Goal: Task Accomplishment & Management: Manage account settings

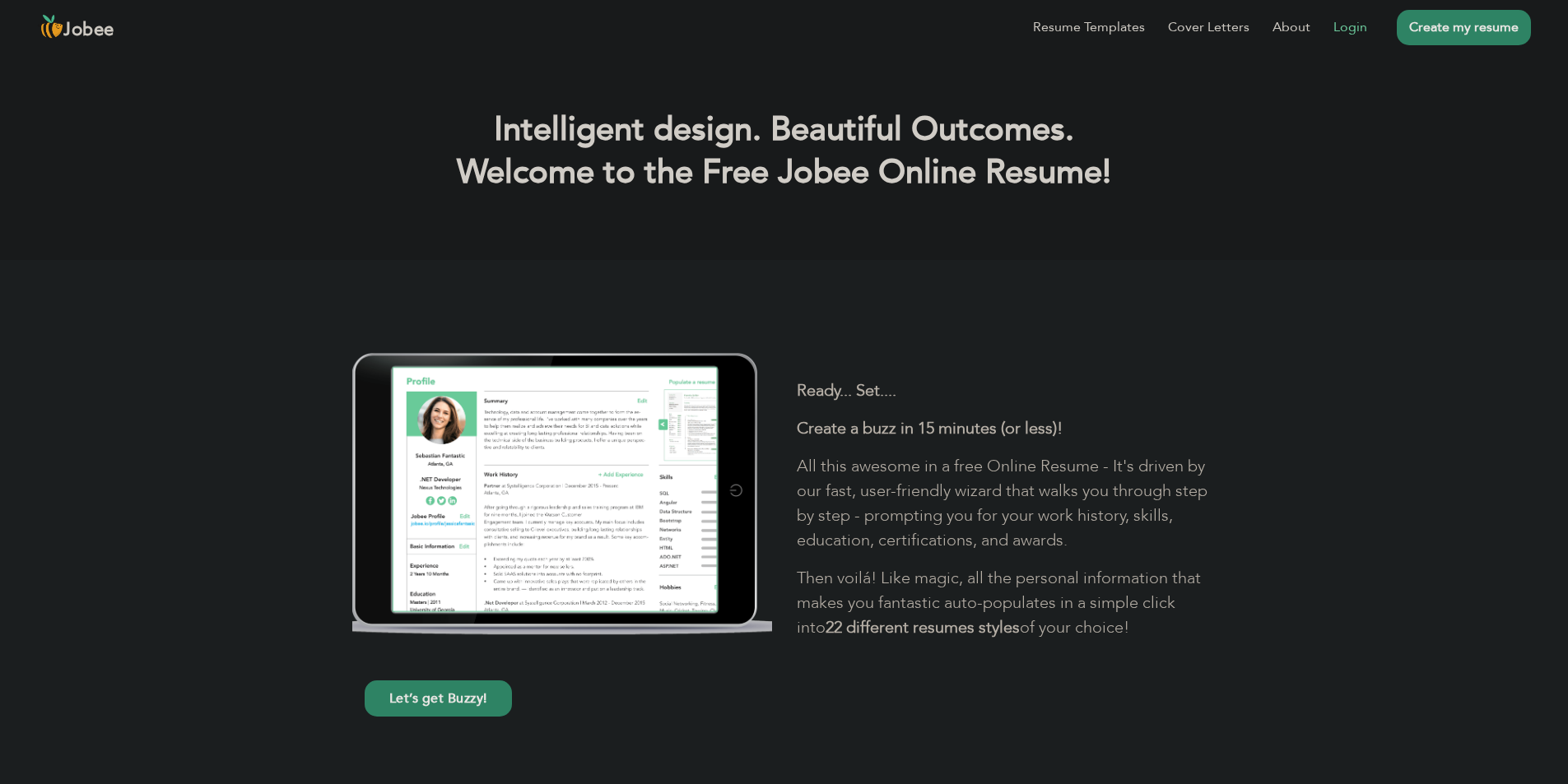
click at [1357, 28] on link "Login" at bounding box center [1350, 27] width 34 height 19
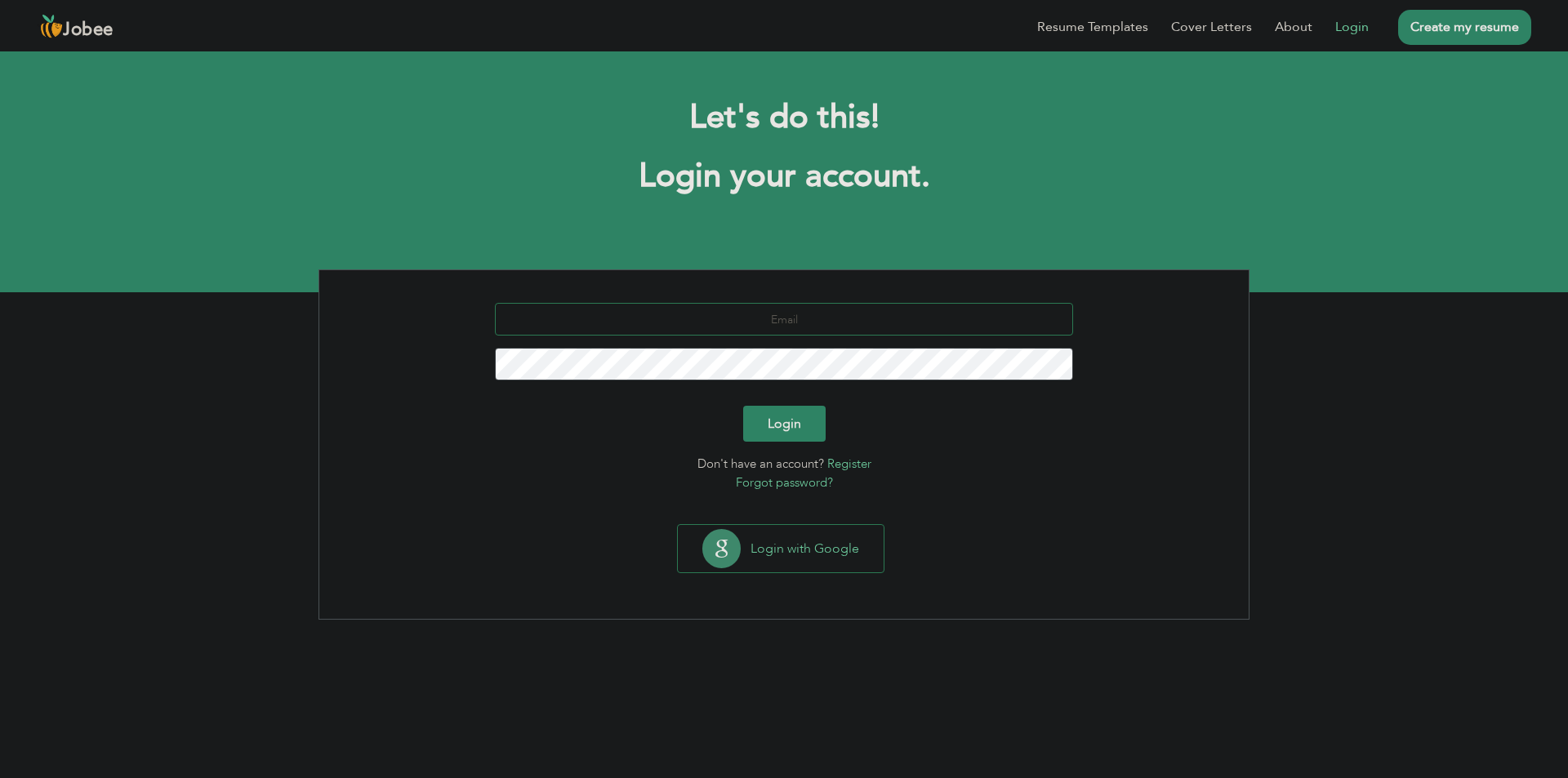
click at [833, 324] on input "text" at bounding box center [784, 319] width 579 height 33
type input "hussnainiqbal009@gamil.com"
click at [743, 406] on button "Login" at bounding box center [784, 424] width 82 height 36
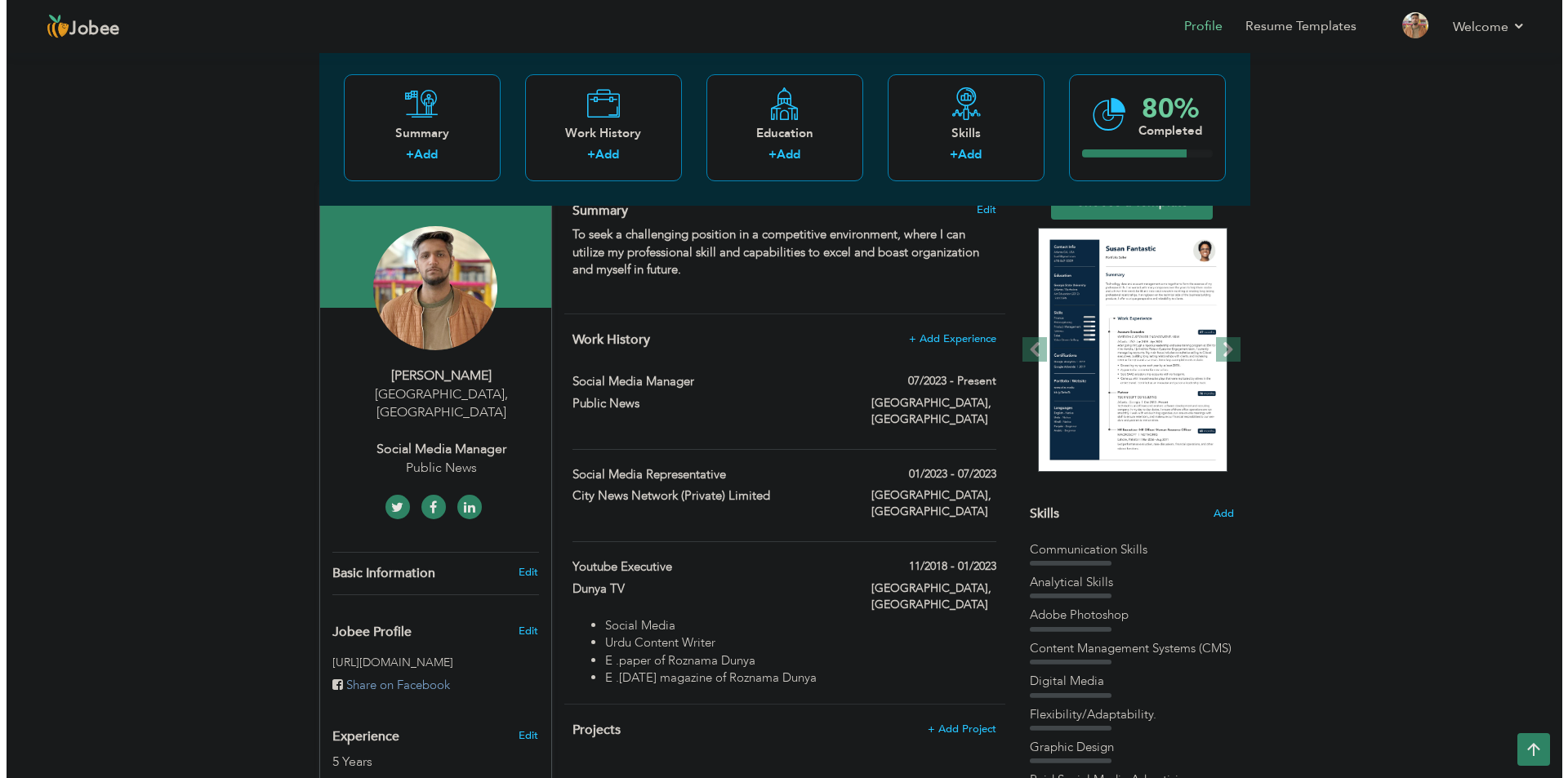
scroll to position [90, 0]
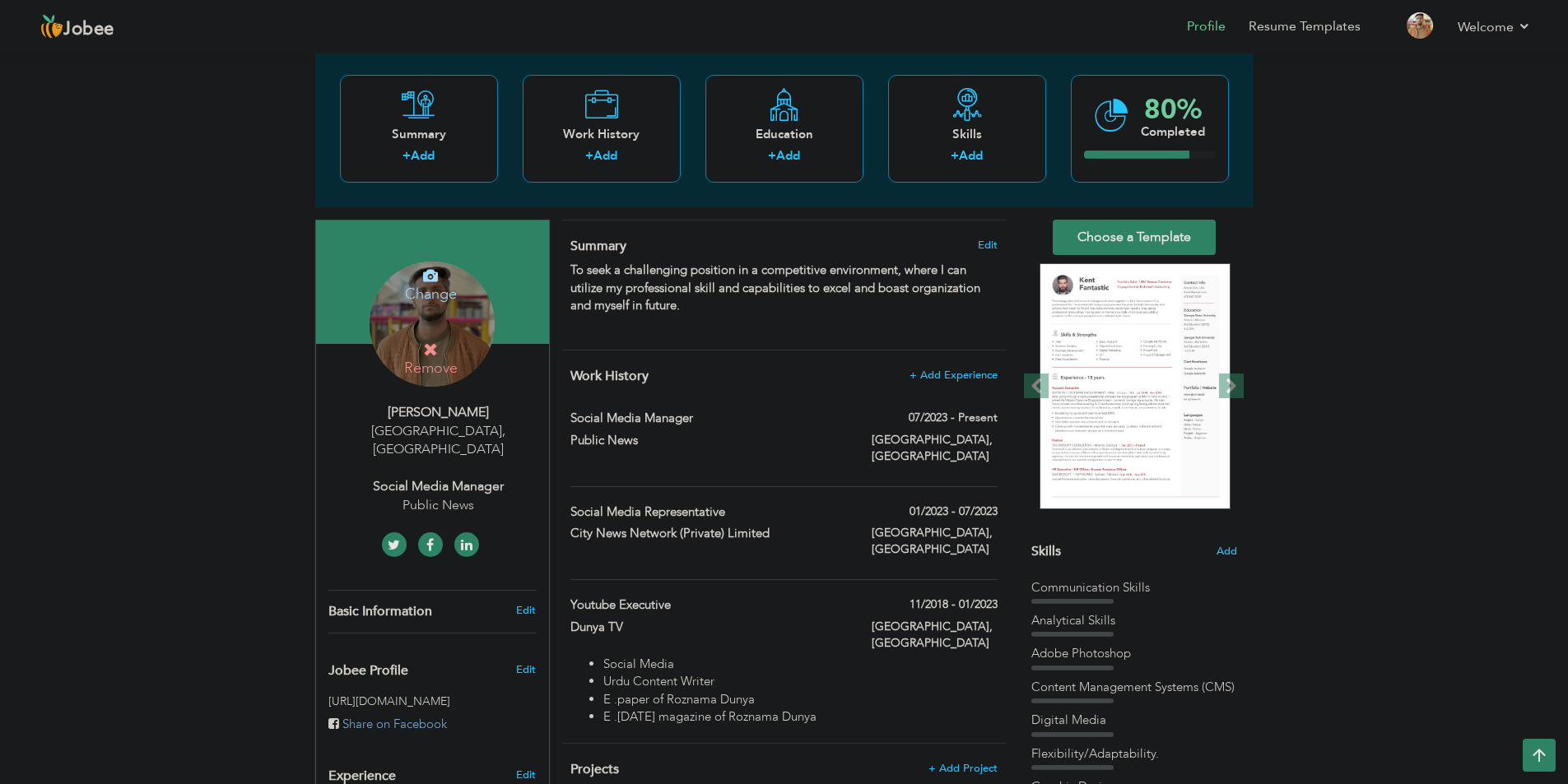
click at [449, 334] on div "Change Remove" at bounding box center [433, 324] width 126 height 126
click at [437, 293] on h4 "Change" at bounding box center [431, 283] width 118 height 40
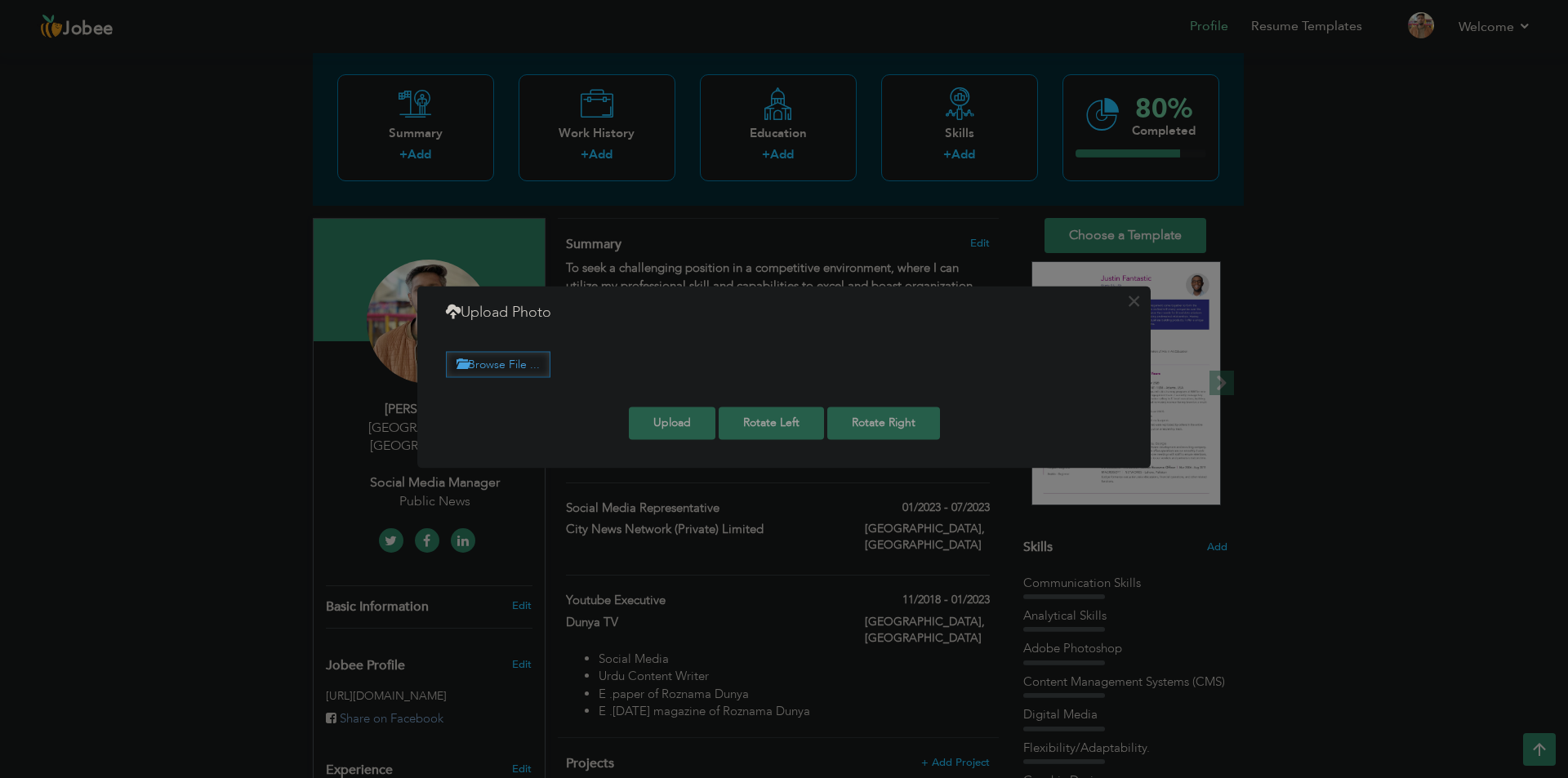
click at [510, 361] on label "Browse File ..." at bounding box center [497, 364] width 104 height 25
click at [0, 0] on input "Browse File ..." at bounding box center [0, 0] width 0 height 0
